Goal: Information Seeking & Learning: Learn about a topic

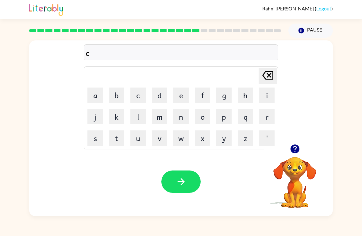
click at [265, 101] on button "i" at bounding box center [266, 95] width 15 height 15
click at [181, 121] on button "n" at bounding box center [180, 116] width 15 height 15
click at [119, 138] on button "t" at bounding box center [116, 138] width 15 height 15
click at [98, 99] on button "a" at bounding box center [94, 95] width 15 height 15
click at [225, 123] on button "p" at bounding box center [223, 116] width 15 height 15
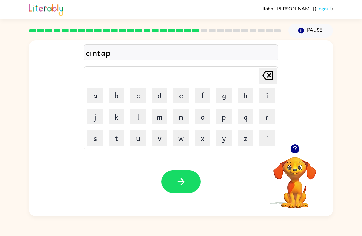
click at [179, 99] on button "e" at bounding box center [180, 95] width 15 height 15
click at [164, 94] on button "d" at bounding box center [159, 95] width 15 height 15
click at [176, 183] on icon "button" at bounding box center [181, 182] width 11 height 11
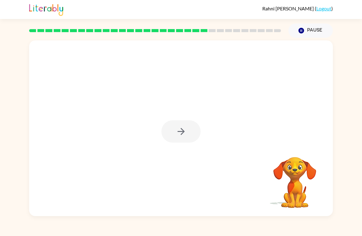
click at [168, 126] on div at bounding box center [180, 131] width 39 height 22
click at [180, 134] on div at bounding box center [180, 131] width 39 height 22
click at [180, 133] on div at bounding box center [180, 131] width 39 height 22
click at [167, 125] on div at bounding box center [180, 131] width 39 height 22
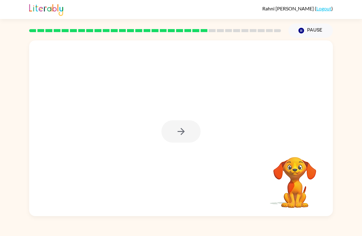
click at [168, 129] on div at bounding box center [180, 131] width 39 height 22
click at [155, 119] on div at bounding box center [180, 128] width 303 height 176
click at [170, 132] on button "button" at bounding box center [180, 131] width 39 height 22
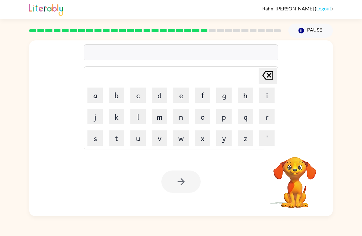
click at [270, 119] on button "r" at bounding box center [266, 116] width 15 height 15
click at [90, 95] on button "a" at bounding box center [94, 95] width 15 height 15
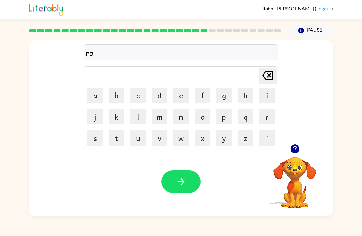
click at [269, 95] on button "i" at bounding box center [266, 95] width 15 height 15
click at [185, 117] on button "n" at bounding box center [180, 116] width 15 height 15
click at [139, 100] on button "c" at bounding box center [137, 95] width 15 height 15
click at [206, 117] on button "o" at bounding box center [202, 116] width 15 height 15
click at [99, 97] on button "a" at bounding box center [94, 95] width 15 height 15
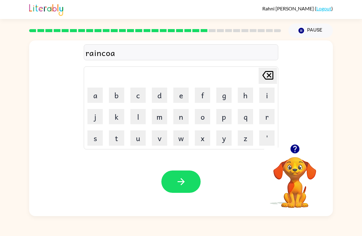
click at [122, 136] on button "t" at bounding box center [116, 138] width 15 height 15
click at [188, 187] on button "button" at bounding box center [180, 182] width 39 height 22
click at [161, 123] on button "m" at bounding box center [159, 116] width 15 height 15
click at [98, 101] on button "a" at bounding box center [94, 95] width 15 height 15
click at [265, 120] on button "r" at bounding box center [266, 116] width 15 height 15
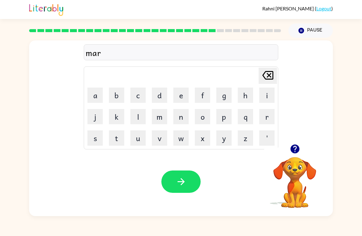
click at [142, 99] on button "c" at bounding box center [137, 95] width 15 height 15
click at [182, 103] on button "e" at bounding box center [180, 95] width 15 height 15
click at [267, 120] on button "r" at bounding box center [266, 116] width 15 height 15
click at [168, 179] on button "button" at bounding box center [180, 182] width 39 height 22
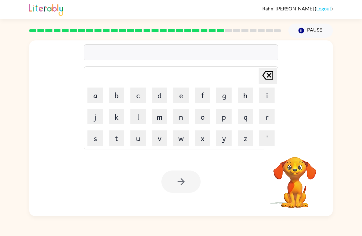
click at [95, 89] on button "a" at bounding box center [94, 95] width 15 height 15
click at [158, 98] on button "d" at bounding box center [159, 95] width 15 height 15
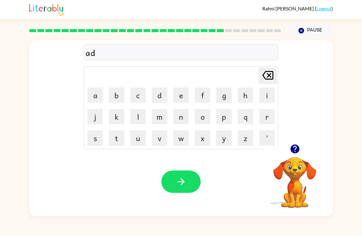
click at [162, 140] on button "v" at bounding box center [159, 138] width 15 height 15
click at [96, 94] on button "a" at bounding box center [94, 95] width 15 height 15
click at [138, 100] on button "c" at bounding box center [137, 95] width 15 height 15
click at [267, 97] on button "i" at bounding box center [266, 95] width 15 height 15
click at [184, 119] on button "n" at bounding box center [180, 116] width 15 height 15
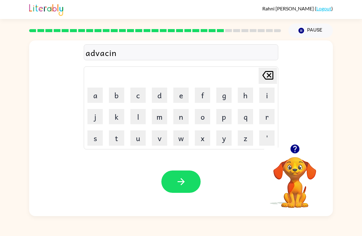
click at [226, 97] on button "g" at bounding box center [223, 95] width 15 height 15
click at [184, 173] on button "button" at bounding box center [180, 182] width 39 height 22
click at [226, 94] on button "g" at bounding box center [223, 95] width 15 height 15
click at [200, 118] on button "o" at bounding box center [202, 116] width 15 height 15
click at [123, 92] on button "b" at bounding box center [116, 95] width 15 height 15
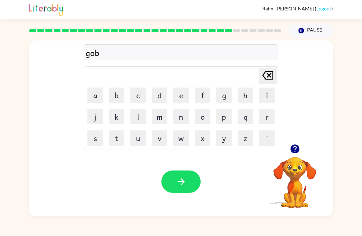
click at [135, 116] on button "l" at bounding box center [137, 116] width 15 height 15
click at [270, 96] on button "i" at bounding box center [266, 95] width 15 height 15
click at [182, 121] on button "n" at bounding box center [180, 116] width 15 height 15
click at [173, 175] on button "button" at bounding box center [180, 182] width 39 height 22
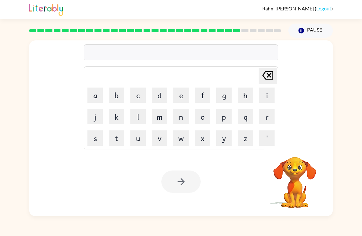
click at [227, 99] on button "g" at bounding box center [223, 95] width 15 height 15
click at [206, 122] on button "o" at bounding box center [202, 116] width 15 height 15
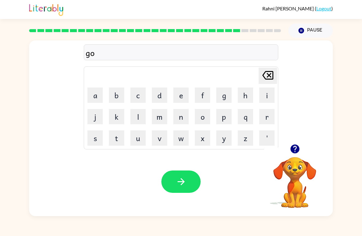
click at [158, 139] on button "v" at bounding box center [159, 138] width 15 height 15
click at [184, 94] on button "e" at bounding box center [180, 95] width 15 height 15
click at [261, 120] on button "r" at bounding box center [266, 116] width 15 height 15
click at [156, 121] on button "m" at bounding box center [159, 116] width 15 height 15
click at [182, 96] on button "e" at bounding box center [180, 95] width 15 height 15
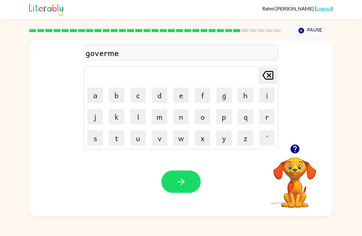
click at [272, 100] on button "i" at bounding box center [266, 95] width 15 height 15
click at [271, 81] on icon "Delete Delete last character input" at bounding box center [267, 75] width 15 height 15
click at [118, 142] on button "t" at bounding box center [116, 138] width 15 height 15
click at [183, 186] on icon "button" at bounding box center [181, 182] width 11 height 11
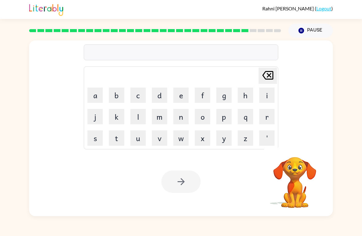
click at [108, 139] on td "t" at bounding box center [116, 138] width 21 height 21
click at [94, 141] on button "s" at bounding box center [94, 138] width 15 height 15
click at [123, 133] on button "t" at bounding box center [116, 138] width 15 height 15
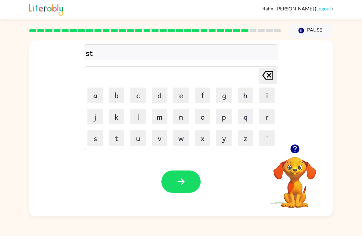
click at [269, 115] on button "r" at bounding box center [266, 116] width 15 height 15
click at [93, 99] on button "a" at bounding box center [94, 95] width 15 height 15
click at [263, 97] on button "i" at bounding box center [266, 95] width 15 height 15
click at [178, 120] on button "n" at bounding box center [180, 116] width 15 height 15
click at [178, 182] on icon "button" at bounding box center [181, 182] width 11 height 11
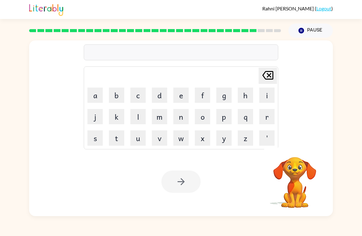
click at [92, 142] on button "s" at bounding box center [94, 138] width 15 height 15
click at [246, 91] on button "h" at bounding box center [244, 95] width 15 height 15
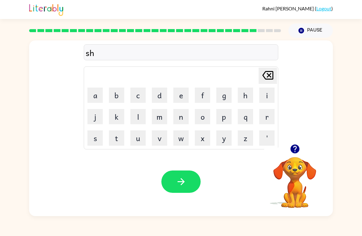
click at [98, 101] on button "a" at bounding box center [94, 95] width 15 height 15
click at [228, 116] on button "p" at bounding box center [223, 116] width 15 height 15
click at [189, 173] on button "button" at bounding box center [180, 182] width 39 height 22
click at [181, 94] on button "e" at bounding box center [180, 95] width 15 height 15
click at [180, 138] on button "w" at bounding box center [180, 138] width 15 height 15
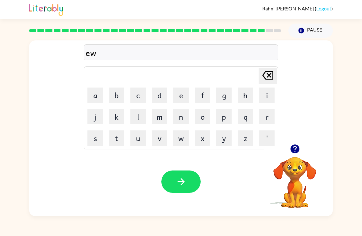
click at [272, 74] on icon at bounding box center [267, 75] width 11 height 9
click at [206, 139] on button "x" at bounding box center [202, 138] width 15 height 15
click at [184, 95] on button "e" at bounding box center [180, 95] width 15 height 15
click at [144, 113] on button "l" at bounding box center [137, 116] width 15 height 15
click at [293, 150] on icon "button" at bounding box center [294, 149] width 9 height 9
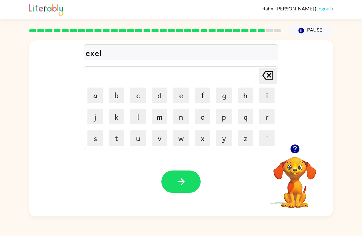
click at [185, 98] on button "e" at bounding box center [180, 95] width 15 height 15
click at [186, 118] on button "n" at bounding box center [180, 116] width 15 height 15
click at [117, 141] on button "t" at bounding box center [116, 138] width 15 height 15
click at [182, 177] on icon "button" at bounding box center [181, 182] width 11 height 11
click at [86, 120] on td "j" at bounding box center [95, 116] width 21 height 21
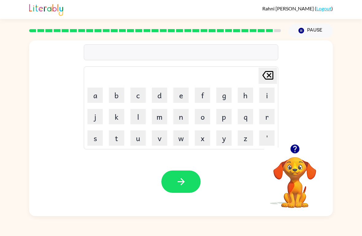
click at [89, 121] on button "j" at bounding box center [94, 116] width 15 height 15
click at [96, 98] on button "a" at bounding box center [94, 95] width 15 height 15
click at [187, 139] on button "w" at bounding box center [180, 138] width 15 height 15
click at [122, 96] on button "b" at bounding box center [116, 95] width 15 height 15
click at [264, 122] on button "r" at bounding box center [266, 116] width 15 height 15
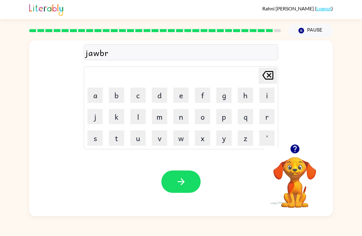
click at [98, 94] on button "a" at bounding box center [94, 95] width 15 height 15
click at [145, 96] on button "c" at bounding box center [137, 95] width 15 height 15
click at [121, 113] on button "k" at bounding box center [116, 116] width 15 height 15
click at [166, 93] on button "d" at bounding box center [159, 95] width 15 height 15
click at [267, 118] on button "r" at bounding box center [266, 116] width 15 height 15
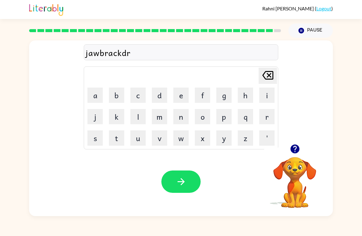
click at [267, 79] on icon "Delete Delete last character input" at bounding box center [267, 75] width 15 height 15
click at [177, 94] on button "e" at bounding box center [180, 95] width 15 height 15
click at [272, 81] on icon "Delete Delete last character input" at bounding box center [267, 75] width 15 height 15
click at [272, 80] on icon "Delete Delete last character input" at bounding box center [267, 75] width 15 height 15
click at [174, 94] on button "e" at bounding box center [180, 95] width 15 height 15
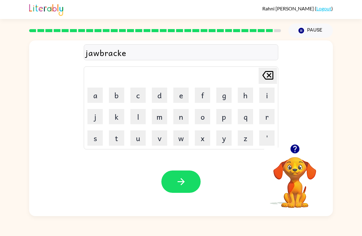
click at [268, 117] on button "r" at bounding box center [266, 116] width 15 height 15
click at [177, 183] on icon "button" at bounding box center [181, 182] width 11 height 11
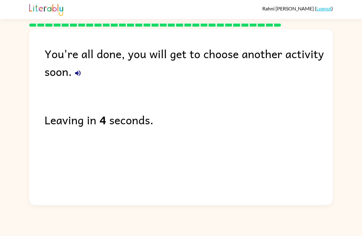
click at [314, 113] on div "Leaving in 4 seconds." at bounding box center [188, 120] width 288 height 18
click at [311, 114] on div "Leaving in 4 seconds." at bounding box center [188, 120] width 288 height 18
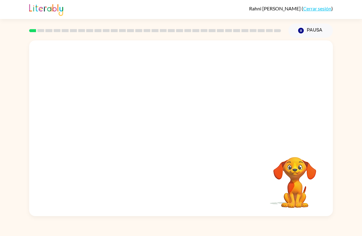
click at [112, 123] on video "Tu navegador debe admitir la reproducción de archivos .mp4 para usar Literably.…" at bounding box center [180, 92] width 303 height 104
click at [115, 118] on video "Tu navegador debe admitir la reproducción de archivos .mp4 para usar Literably.…" at bounding box center [180, 92] width 303 height 104
click at [279, 60] on video "Tu navegador debe admitir la reproducción de archivos .mp4 para usar Literably.…" at bounding box center [180, 92] width 303 height 104
click at [259, 64] on video "Tu navegador debe admitir la reproducción de archivos .mp4 para usar Literably.…" at bounding box center [180, 92] width 303 height 104
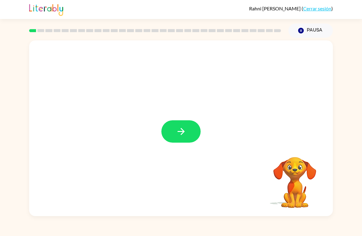
click at [190, 136] on button "button" at bounding box center [180, 131] width 39 height 22
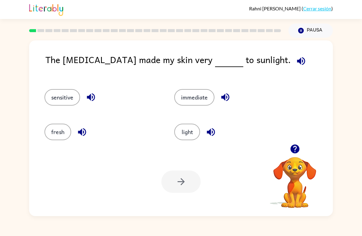
click at [68, 101] on button "sensitive" at bounding box center [62, 97] width 36 height 17
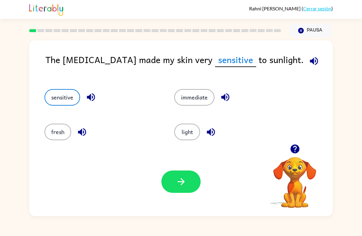
click at [180, 182] on icon "button" at bounding box center [181, 182] width 11 height 11
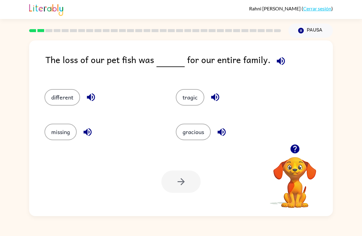
click at [196, 97] on button "tragic" at bounding box center [190, 97] width 28 height 17
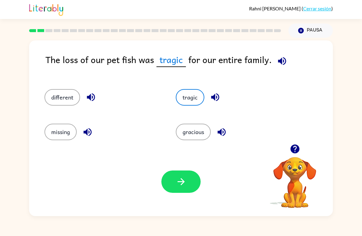
click at [176, 185] on icon "button" at bounding box center [181, 182] width 11 height 11
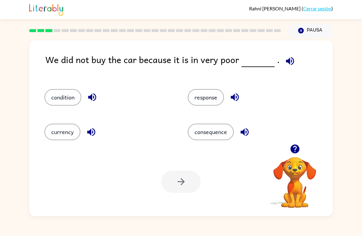
click at [76, 94] on button "condition" at bounding box center [62, 97] width 37 height 17
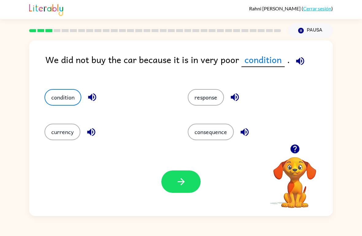
click at [186, 192] on button "button" at bounding box center [180, 182] width 39 height 22
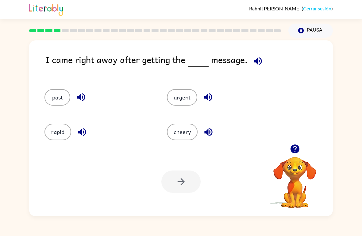
click at [182, 100] on button "urgent" at bounding box center [182, 97] width 30 height 17
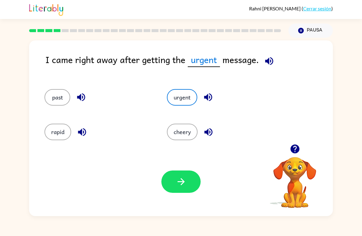
click at [185, 184] on icon "button" at bounding box center [181, 182] width 11 height 11
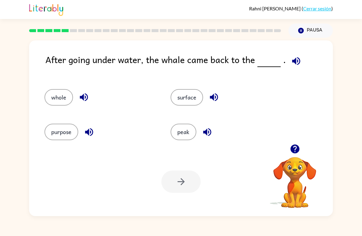
click at [195, 98] on button "surface" at bounding box center [186, 97] width 32 height 17
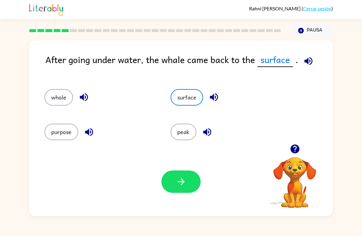
click at [184, 180] on icon "button" at bounding box center [181, 182] width 11 height 11
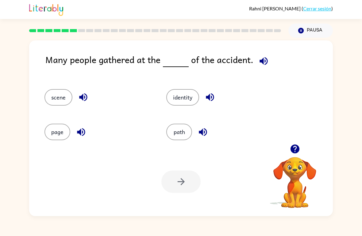
click at [56, 92] on button "scene" at bounding box center [58, 97] width 28 height 17
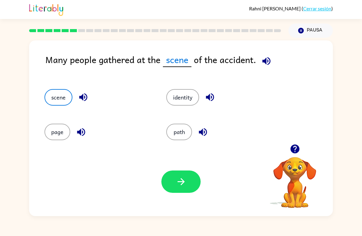
click at [199, 188] on button "button" at bounding box center [180, 182] width 39 height 22
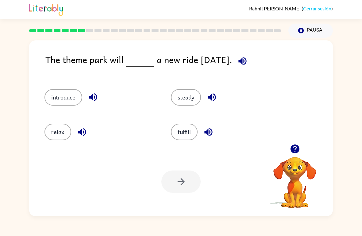
click at [186, 97] on button "steady" at bounding box center [186, 97] width 30 height 17
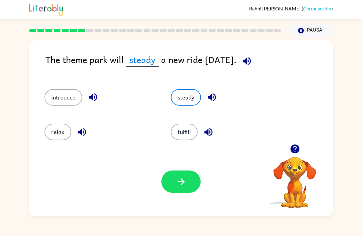
click at [188, 133] on button "fulfill" at bounding box center [184, 132] width 27 height 17
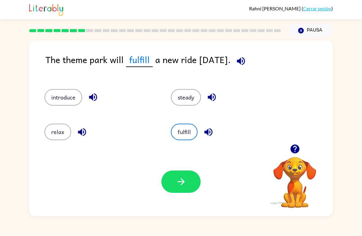
click at [51, 133] on button "relax" at bounding box center [57, 132] width 27 height 17
click at [189, 110] on div "steady" at bounding box center [222, 95] width 126 height 35
click at [189, 103] on button "steady" at bounding box center [186, 97] width 30 height 17
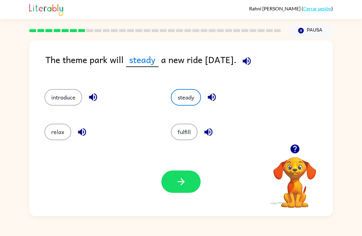
click at [187, 131] on button "fulfill" at bounding box center [184, 132] width 27 height 17
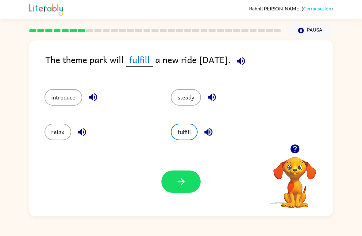
click at [189, 182] on button "button" at bounding box center [180, 182] width 39 height 22
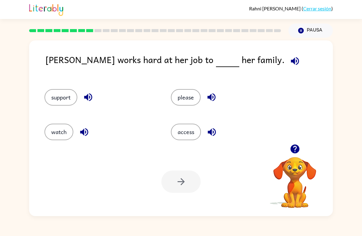
click at [63, 101] on button "support" at bounding box center [60, 97] width 33 height 17
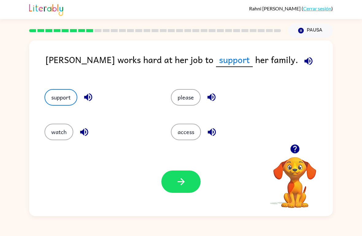
click at [178, 174] on button "button" at bounding box center [180, 182] width 39 height 22
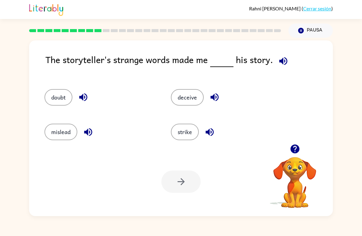
click at [58, 95] on button "doubt" at bounding box center [58, 97] width 28 height 17
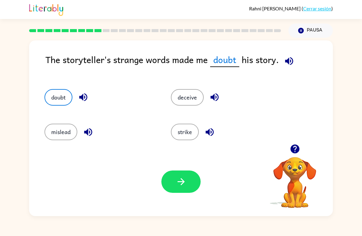
click at [169, 183] on button "button" at bounding box center [180, 182] width 39 height 22
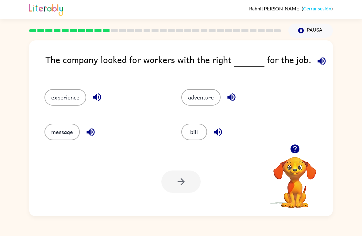
click at [76, 103] on button "experience" at bounding box center [65, 97] width 42 height 17
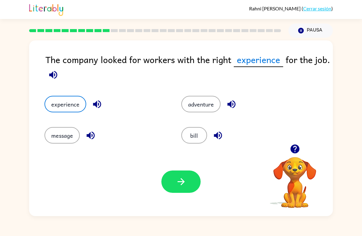
click at [196, 182] on button "button" at bounding box center [180, 182] width 39 height 22
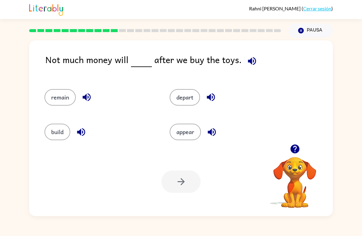
click at [74, 92] on div "remain" at bounding box center [99, 97] width 111 height 17
click at [71, 98] on button "remain" at bounding box center [59, 97] width 31 height 17
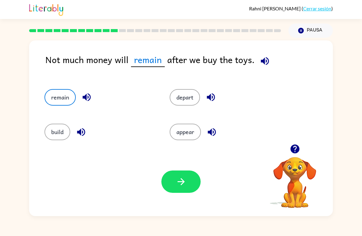
click at [180, 185] on icon "button" at bounding box center [181, 182] width 11 height 11
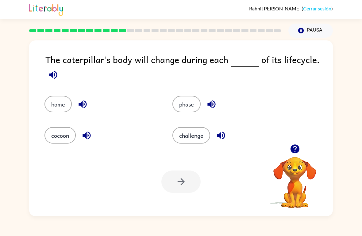
click at [193, 106] on button "phase" at bounding box center [186, 104] width 28 height 17
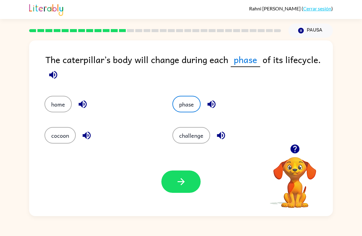
click at [193, 184] on button "button" at bounding box center [180, 182] width 39 height 22
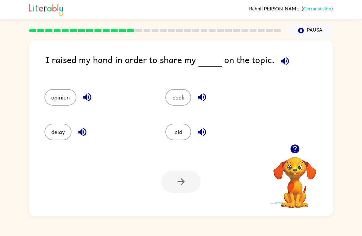
click at [68, 101] on button "opinion" at bounding box center [60, 97] width 32 height 17
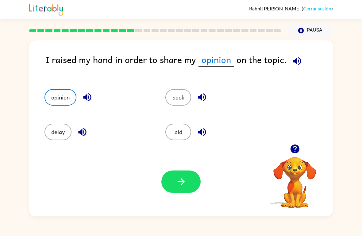
click at [174, 180] on button "button" at bounding box center [180, 182] width 39 height 22
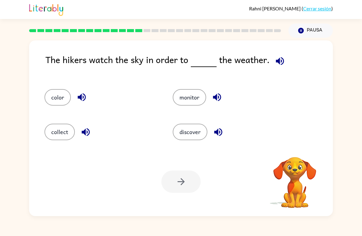
click at [186, 189] on div at bounding box center [180, 182] width 39 height 22
click at [187, 95] on button "monitor" at bounding box center [189, 97] width 33 height 17
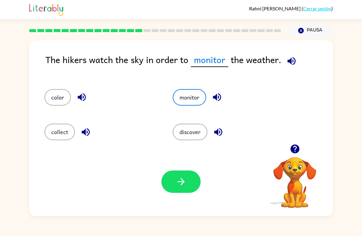
click at [178, 193] on button "button" at bounding box center [180, 182] width 39 height 22
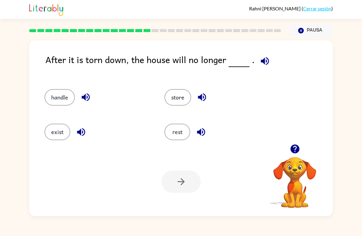
click at [53, 132] on button "exist" at bounding box center [57, 132] width 26 height 17
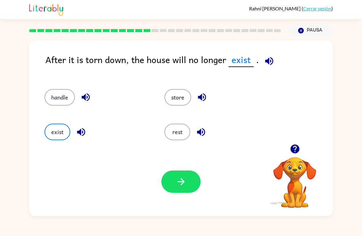
click at [4, 95] on div "After it is torn down, the house will no longer exist . handle store exist rest…" at bounding box center [181, 127] width 362 height 179
click at [178, 188] on button "button" at bounding box center [180, 182] width 39 height 22
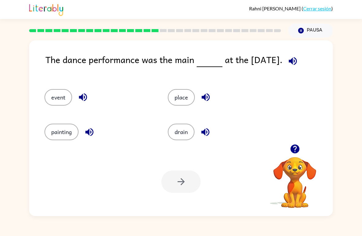
click at [60, 104] on button "event" at bounding box center [58, 97] width 28 height 17
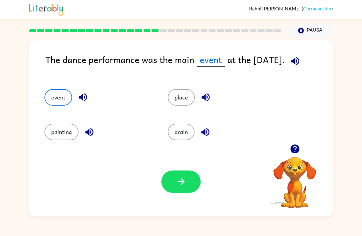
click at [193, 190] on button "button" at bounding box center [180, 182] width 39 height 22
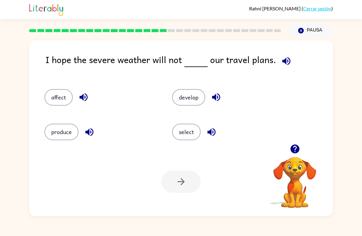
click at [52, 99] on button "affect" at bounding box center [58, 97] width 28 height 17
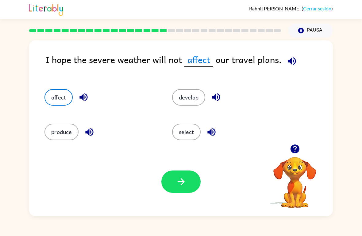
click at [177, 183] on icon "button" at bounding box center [181, 182] width 11 height 11
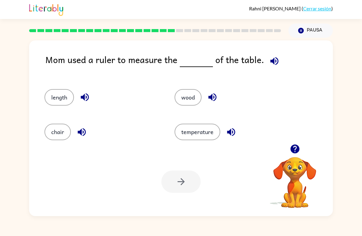
click at [56, 103] on button "length" at bounding box center [58, 97] width 29 height 17
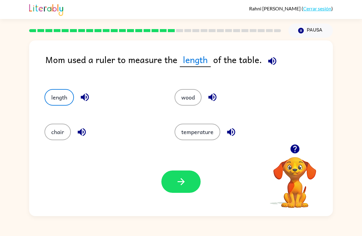
click at [190, 179] on button "button" at bounding box center [180, 182] width 39 height 22
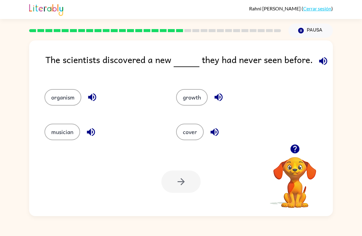
click at [49, 100] on button "organism" at bounding box center [62, 97] width 37 height 17
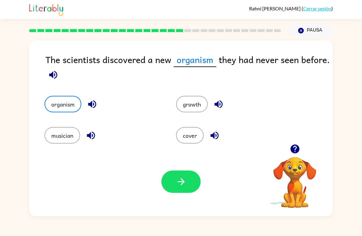
click at [192, 182] on button "button" at bounding box center [180, 182] width 39 height 22
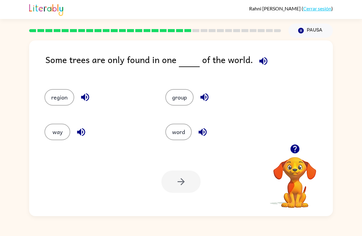
click at [179, 140] on button "word" at bounding box center [178, 132] width 26 height 17
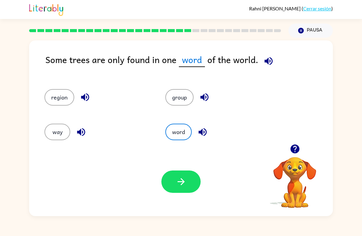
click at [49, 101] on button "region" at bounding box center [59, 97] width 30 height 17
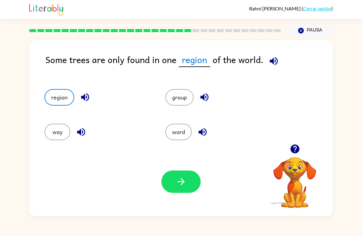
click at [171, 103] on button "group" at bounding box center [179, 97] width 28 height 17
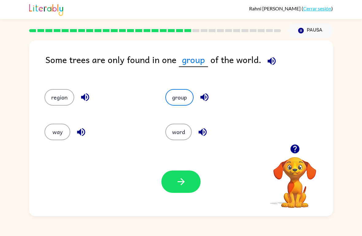
click at [180, 173] on button "button" at bounding box center [180, 182] width 39 height 22
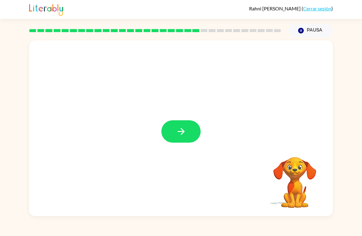
click at [189, 141] on button "button" at bounding box center [180, 131] width 39 height 22
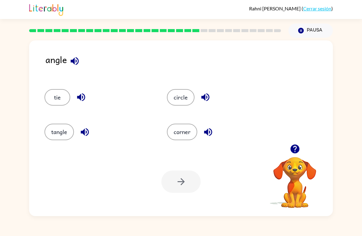
click at [182, 132] on button "corner" at bounding box center [182, 132] width 30 height 17
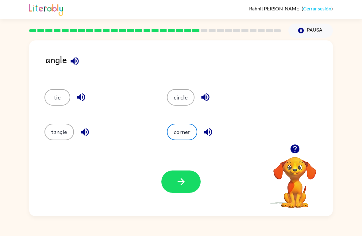
click at [181, 187] on icon "button" at bounding box center [181, 182] width 11 height 11
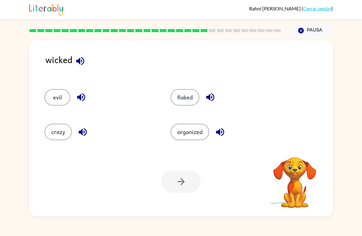
click at [53, 96] on button "evil" at bounding box center [57, 97] width 26 height 17
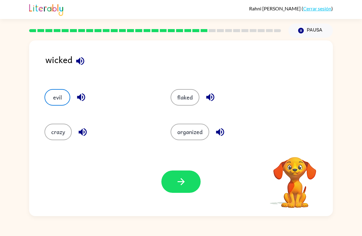
click at [184, 187] on icon "button" at bounding box center [181, 182] width 11 height 11
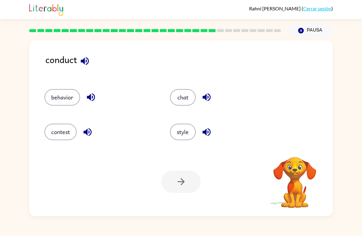
click at [56, 98] on button "behavior" at bounding box center [62, 97] width 36 height 17
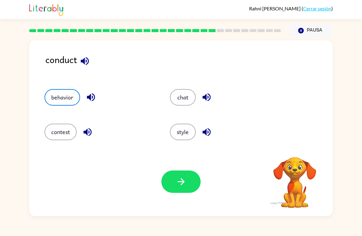
click at [189, 181] on button "button" at bounding box center [180, 182] width 39 height 22
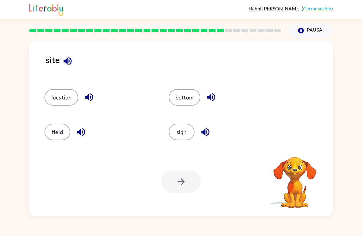
click at [54, 101] on button "location" at bounding box center [61, 97] width 34 height 17
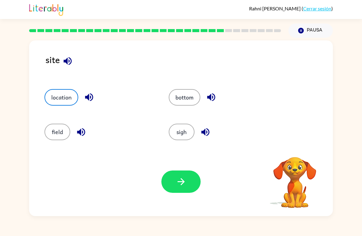
click at [188, 181] on button "button" at bounding box center [180, 182] width 39 height 22
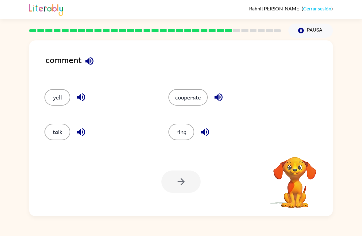
click at [53, 131] on button "talk" at bounding box center [57, 132] width 26 height 17
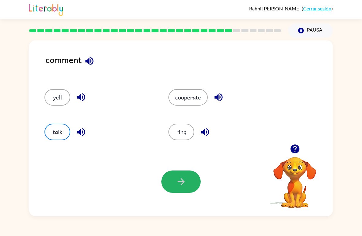
click at [190, 190] on button "button" at bounding box center [180, 182] width 39 height 22
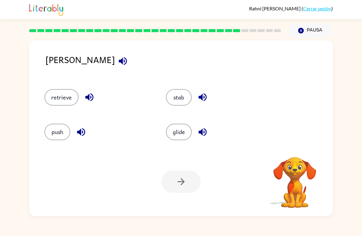
click at [178, 88] on div "stab" at bounding box center [214, 95] width 121 height 35
click at [179, 195] on div "Tu navegador debe admitir la reproducción de archivos .mp4 para usar Literably.…" at bounding box center [180, 181] width 303 height 69
click at [180, 177] on div at bounding box center [180, 182] width 39 height 22
click at [180, 99] on button "stab" at bounding box center [179, 97] width 26 height 17
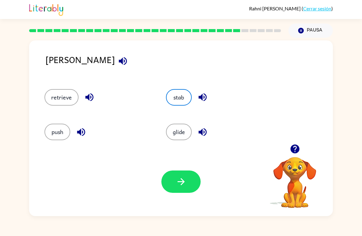
click at [189, 183] on button "button" at bounding box center [180, 182] width 39 height 22
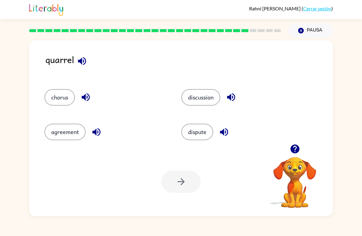
click at [203, 93] on button "discussion" at bounding box center [200, 97] width 39 height 17
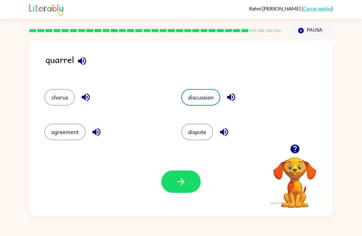
click at [188, 185] on button "button" at bounding box center [180, 182] width 39 height 22
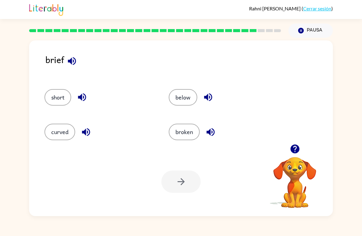
click at [53, 129] on button "curved" at bounding box center [59, 132] width 31 height 17
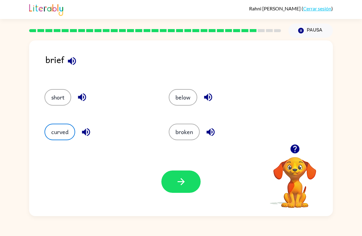
click at [56, 101] on button "short" at bounding box center [57, 97] width 27 height 17
click at [186, 176] on button "button" at bounding box center [180, 182] width 39 height 22
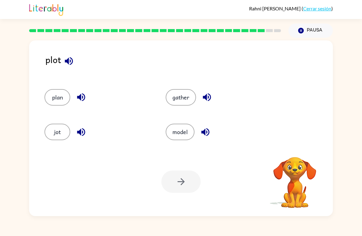
click at [60, 102] on button "plan" at bounding box center [57, 97] width 26 height 17
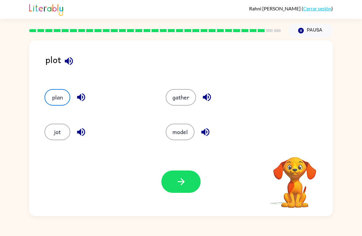
click at [181, 182] on icon "button" at bounding box center [181, 182] width 11 height 11
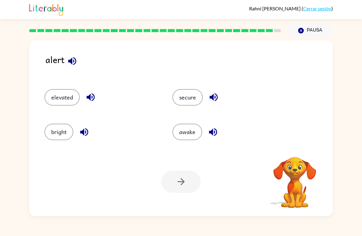
click at [201, 132] on button "awake" at bounding box center [187, 132] width 30 height 17
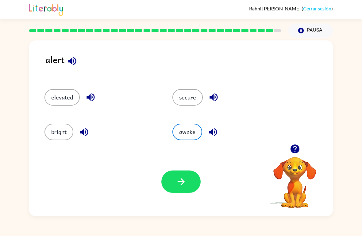
click at [189, 188] on button "button" at bounding box center [180, 182] width 39 height 22
